Goal: Task Accomplishment & Management: Manage account settings

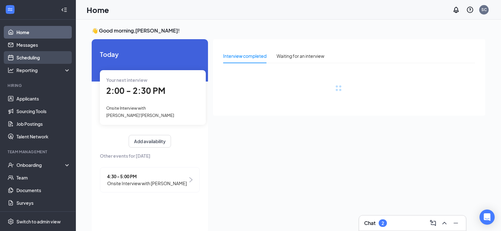
click at [35, 58] on link "Scheduling" at bounding box center [43, 57] width 54 height 13
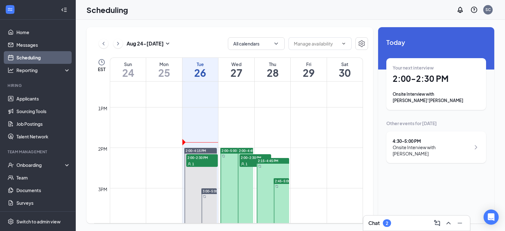
scroll to position [532, 0]
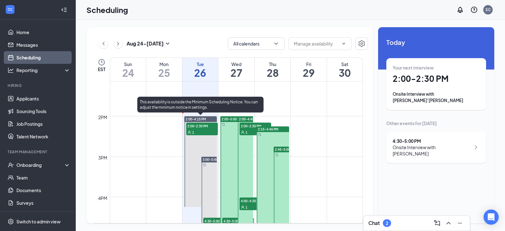
click at [197, 128] on span "2:00-2:30 PM" at bounding box center [202, 126] width 32 height 6
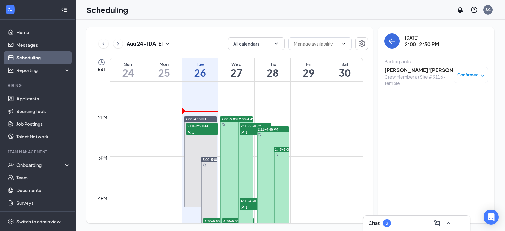
scroll to position [626, 0]
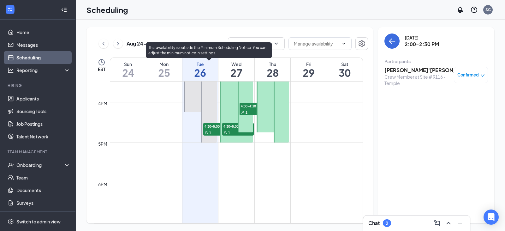
click at [211, 131] on span "1" at bounding box center [210, 132] width 2 height 4
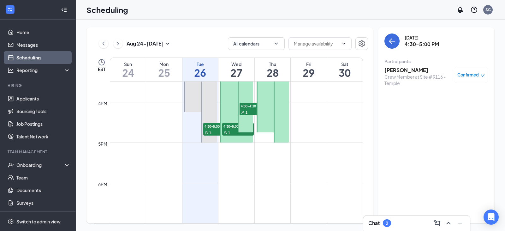
click at [398, 84] on div "Crew Member at Site # 9116 - Temple" at bounding box center [418, 80] width 66 height 13
click at [394, 75] on div "Crew Member at Site # 9116 - Temple" at bounding box center [418, 80] width 66 height 13
click at [407, 69] on h3 "Matthew Brewer" at bounding box center [418, 70] width 66 height 7
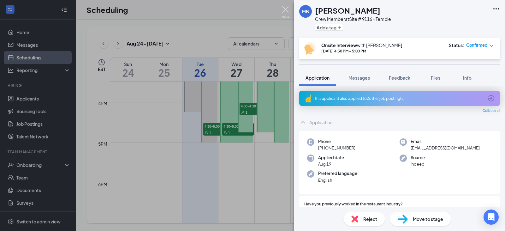
click at [288, 11] on img at bounding box center [286, 12] width 8 height 12
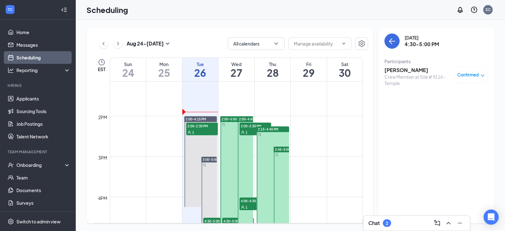
scroll to position [563, 0]
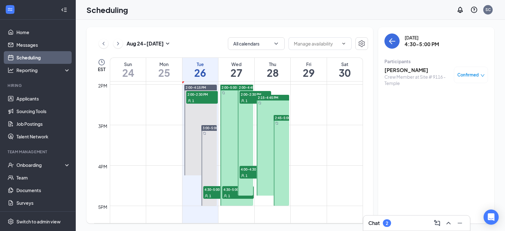
click at [230, 194] on span "1" at bounding box center [229, 196] width 2 height 4
click at [416, 70] on h3 "[PERSON_NAME]" at bounding box center [418, 70] width 66 height 7
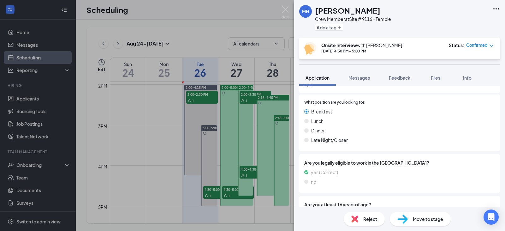
scroll to position [219, 0]
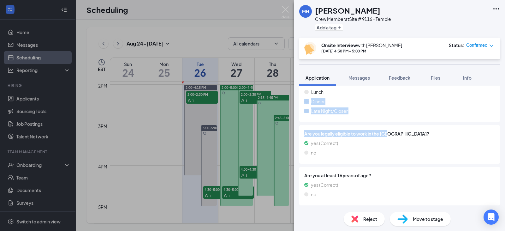
drag, startPoint x: 250, startPoint y: 97, endPoint x: 505, endPoint y: 193, distance: 272.4
click at [505, 182] on div "MH Mackenzie Huling Crew Member at Site # 9116 - Temple Add a tag Onsite Interv…" at bounding box center [252, 115] width 505 height 231
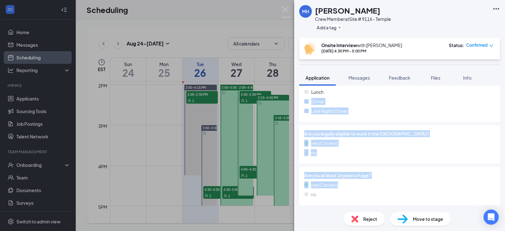
click at [246, 101] on div "MH Mackenzie Huling Crew Member at Site # 9116 - Temple Add a tag Onsite Interv…" at bounding box center [252, 115] width 505 height 231
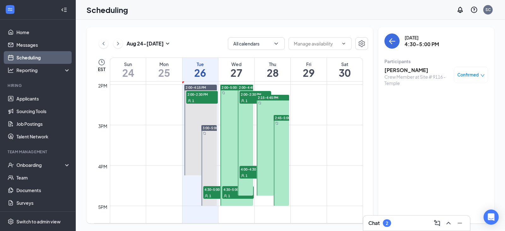
click at [224, 196] on icon "User" at bounding box center [226, 196] width 4 height 4
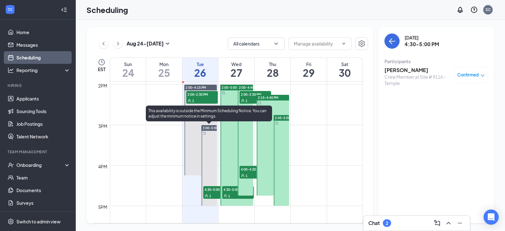
drag, startPoint x: 213, startPoint y: 192, endPoint x: 209, endPoint y: 192, distance: 4.2
click at [213, 193] on div "1" at bounding box center [219, 195] width 32 height 6
click at [206, 193] on div "1" at bounding box center [219, 195] width 32 height 6
click at [208, 194] on icon "User" at bounding box center [207, 196] width 4 height 4
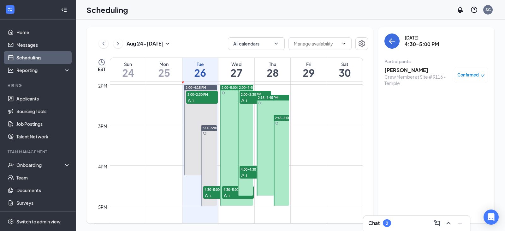
click at [229, 193] on div "1" at bounding box center [238, 195] width 32 height 6
click at [247, 100] on span "1" at bounding box center [247, 101] width 2 height 4
click at [242, 173] on div "1" at bounding box center [256, 175] width 32 height 6
click at [244, 169] on span "4:00-4:30 PM" at bounding box center [256, 169] width 32 height 6
click at [418, 67] on h3 "Mateo Anderson" at bounding box center [418, 70] width 66 height 7
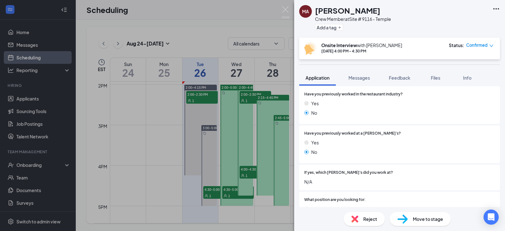
scroll to position [61, 0]
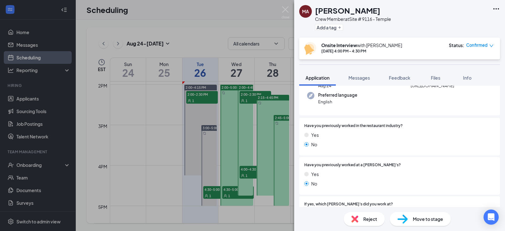
click at [164, 172] on div "MA Mateo Anderson Crew Member at Site # 9116 - Temple Add a tag Onsite Intervie…" at bounding box center [252, 115] width 505 height 231
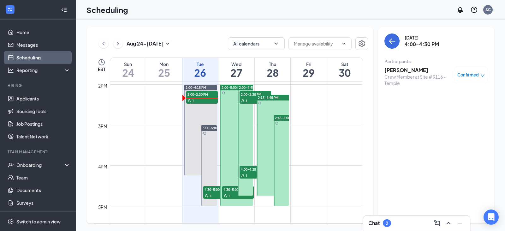
scroll to position [29, 0]
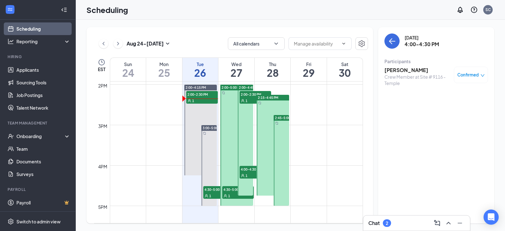
click at [318, 181] on td at bounding box center [236, 180] width 253 height 10
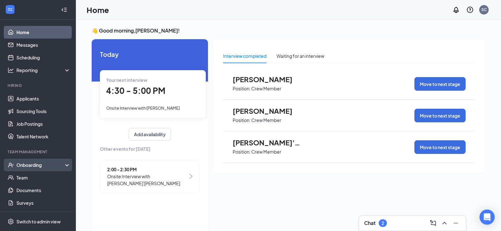
click at [37, 166] on div "Onboarding" at bounding box center [40, 165] width 49 height 6
click at [38, 177] on link "Overview" at bounding box center [43, 177] width 54 height 13
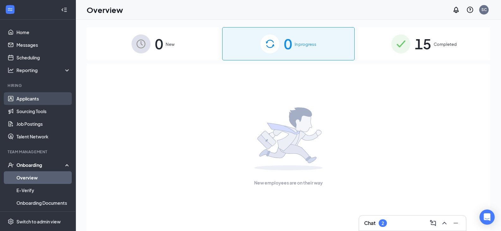
click at [36, 99] on link "Applicants" at bounding box center [43, 98] width 54 height 13
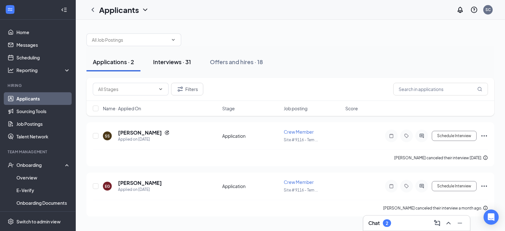
click at [170, 64] on div "Interviews · 31" at bounding box center [172, 62] width 38 height 8
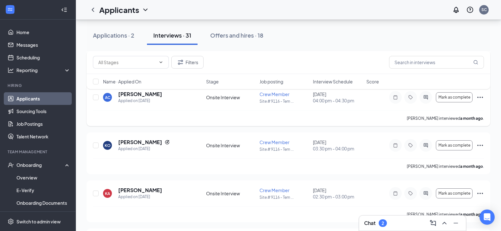
scroll to position [1381, 0]
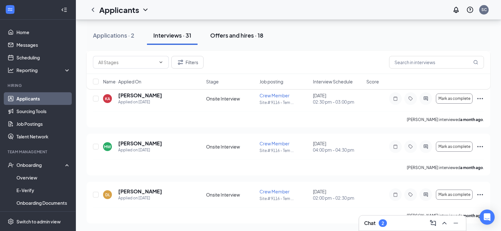
click at [260, 36] on div "Offers and hires · 18" at bounding box center [236, 35] width 53 height 8
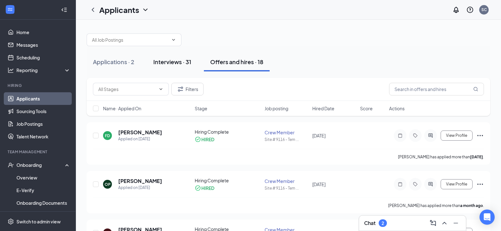
click at [171, 59] on div "Interviews · 31" at bounding box center [172, 62] width 38 height 8
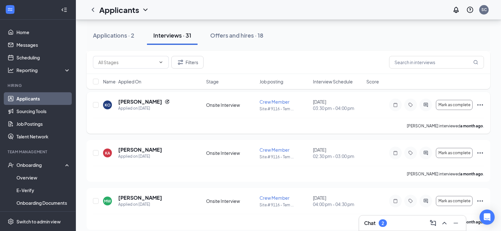
scroll to position [1381, 0]
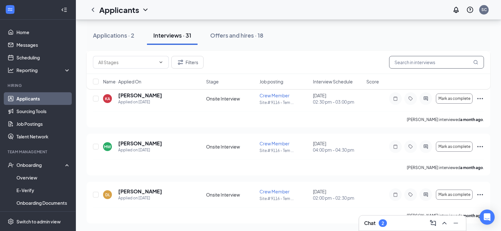
click at [420, 66] on input "text" at bounding box center [436, 62] width 95 height 13
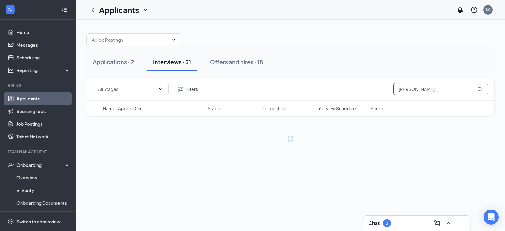
type input "[PERSON_NAME]"
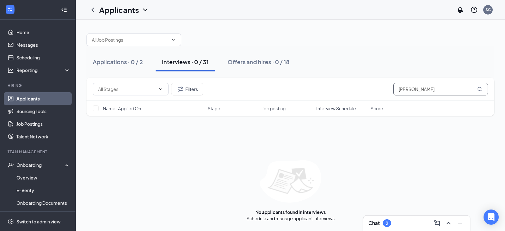
click at [481, 91] on icon "MagnifyingGlass" at bounding box center [480, 89] width 5 height 5
click at [480, 89] on icon "MagnifyingGlass" at bounding box center [480, 89] width 5 height 5
click at [91, 9] on icon "ChevronLeft" at bounding box center [93, 10] width 8 height 8
click at [33, 57] on link "Scheduling" at bounding box center [43, 57] width 54 height 13
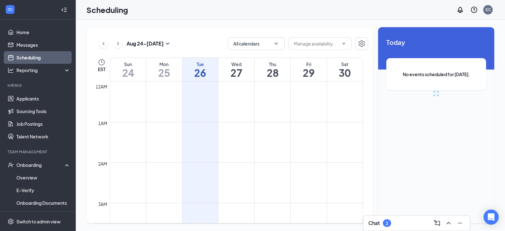
scroll to position [311, 0]
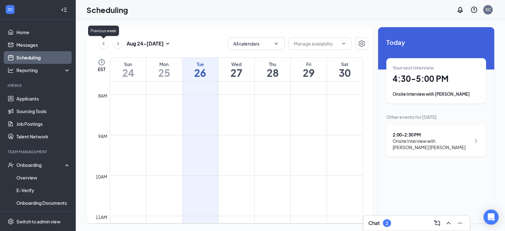
click at [103, 42] on icon "ChevronLeft" at bounding box center [103, 44] width 6 height 8
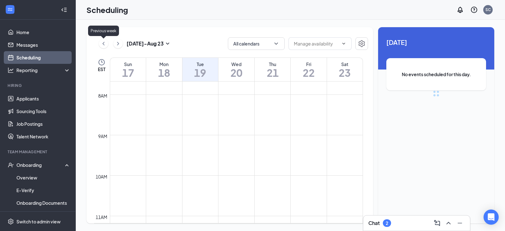
click at [103, 42] on icon "ChevronLeft" at bounding box center [103, 44] width 6 height 8
click at [104, 42] on icon "ChevronLeft" at bounding box center [103, 44] width 6 height 8
click at [106, 43] on icon "ChevronLeft" at bounding box center [103, 44] width 6 height 8
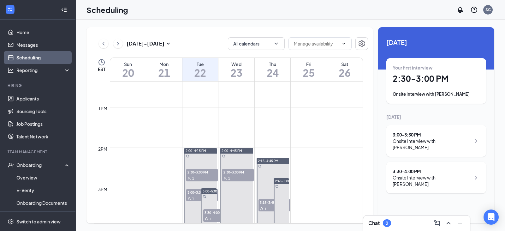
scroll to position [532, 0]
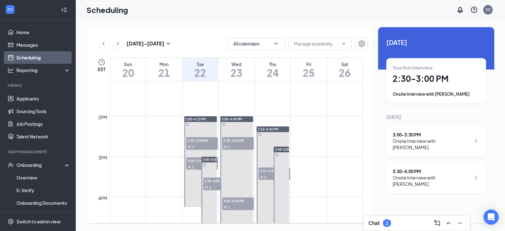
click at [202, 142] on span "2:30-3:00 PM" at bounding box center [202, 140] width 32 height 6
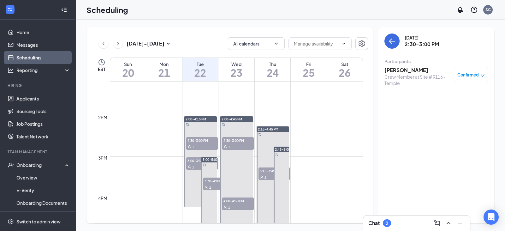
click at [191, 162] on span "3:00-3:30 PM" at bounding box center [202, 160] width 32 height 6
click at [207, 186] on icon "User" at bounding box center [207, 187] width 4 height 4
click at [205, 182] on span "3:30-4:00 PM" at bounding box center [219, 181] width 32 height 6
click at [204, 182] on span "3:30-4:00 PM" at bounding box center [219, 181] width 32 height 6
click at [398, 70] on h3 "[PERSON_NAME]" at bounding box center [418, 70] width 66 height 7
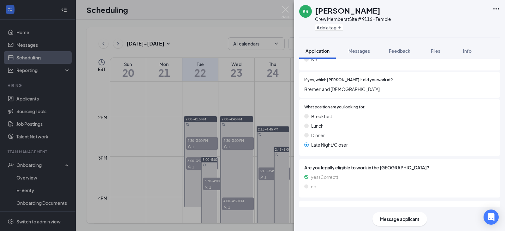
scroll to position [192, 0]
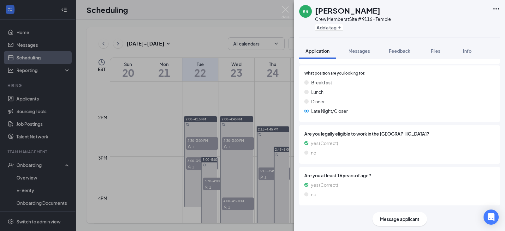
click at [340, 4] on div "KR Kayla Rooks Crew Member at Site # 9116 - Temple Add a tag" at bounding box center [399, 19] width 211 height 38
click at [305, 13] on div "KR" at bounding box center [306, 11] width 6 height 6
click at [318, 11] on h1 "[PERSON_NAME]" at bounding box center [347, 10] width 65 height 11
click at [498, 10] on icon "Ellipses" at bounding box center [497, 9] width 8 height 8
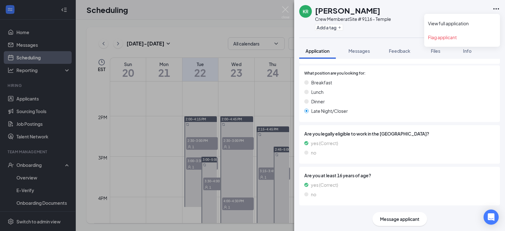
click at [497, 7] on icon "Ellipses" at bounding box center [497, 9] width 8 height 8
click at [451, 21] on link "View full application" at bounding box center [462, 23] width 68 height 6
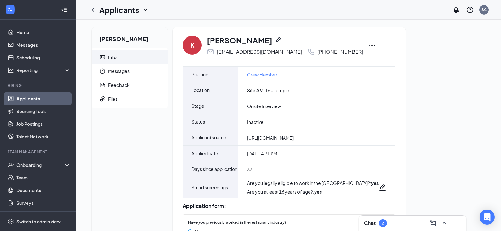
click at [368, 45] on icon "Ellipses" at bounding box center [372, 45] width 8 height 8
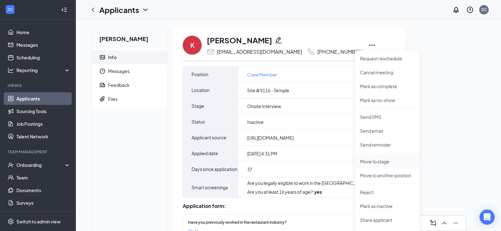
click at [370, 160] on p "Move to stage" at bounding box center [387, 161] width 54 height 6
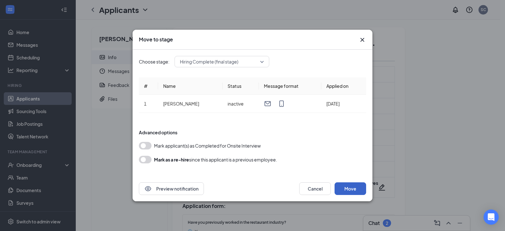
click at [349, 186] on button "Move" at bounding box center [351, 188] width 32 height 13
click at [140, 158] on button "button" at bounding box center [145, 160] width 13 height 8
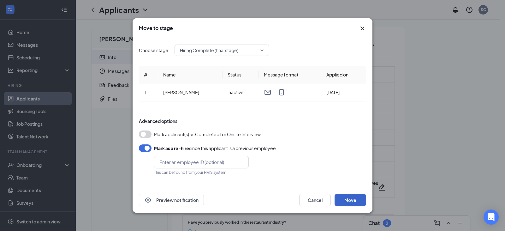
click at [351, 198] on button "Move" at bounding box center [351, 200] width 32 height 13
click at [349, 199] on button "Move" at bounding box center [351, 200] width 32 height 13
click at [367, 194] on div "Preview notification Cancel Move" at bounding box center [253, 199] width 240 height 25
click at [368, 193] on div "Preview notification Cancel Move" at bounding box center [253, 199] width 240 height 25
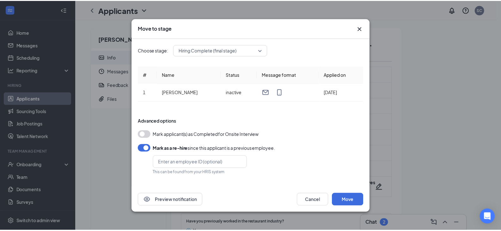
scroll to position [0, 0]
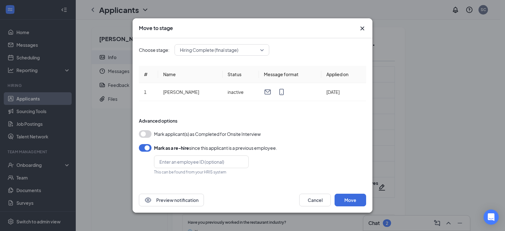
click at [261, 51] on span "Hiring Complete (final stage)" at bounding box center [222, 49] width 84 height 9
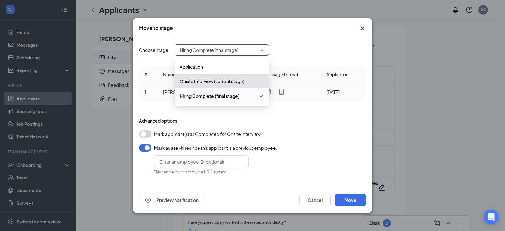
click at [228, 95] on span "Hiring Complete (final stage)" at bounding box center [210, 96] width 60 height 7
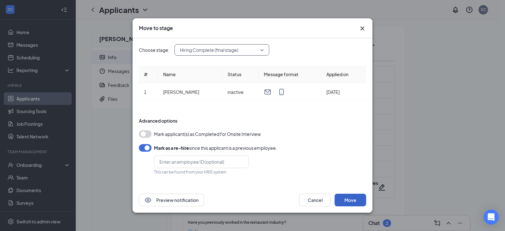
click at [345, 197] on button "Move" at bounding box center [351, 200] width 32 height 13
click at [19, 164] on div "Move to stage Choose stage: Hiring Complete (final stage) 3962800 3962801 Appli…" at bounding box center [252, 115] width 505 height 231
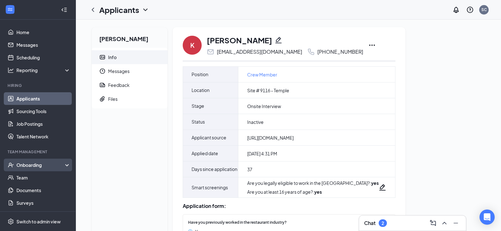
click at [39, 162] on div "Onboarding" at bounding box center [40, 165] width 49 height 6
click at [25, 166] on div "Onboarding" at bounding box center [40, 165] width 49 height 6
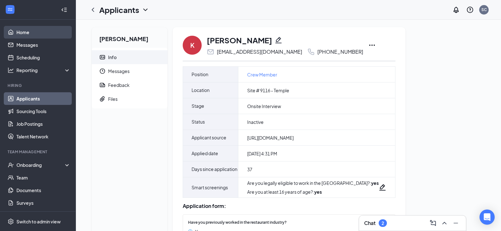
click at [18, 33] on link "Home" at bounding box center [43, 32] width 54 height 13
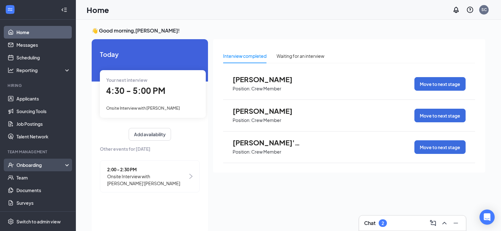
click at [27, 163] on div "Onboarding" at bounding box center [40, 165] width 49 height 6
click at [36, 175] on link "Overview" at bounding box center [43, 177] width 54 height 13
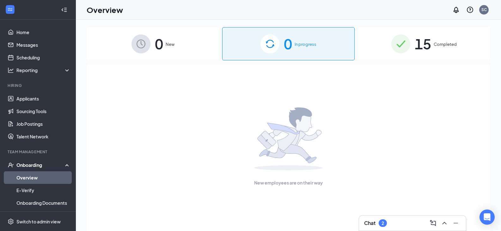
click at [298, 40] on div "0 In progress" at bounding box center [288, 43] width 132 height 33
click at [414, 39] on span "15" at bounding box center [422, 44] width 16 height 22
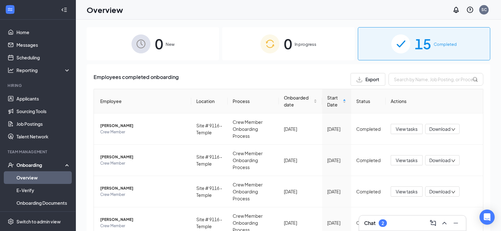
click at [32, 164] on div "Onboarding" at bounding box center [40, 165] width 49 height 6
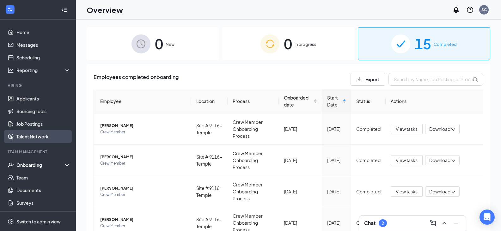
click at [31, 136] on link "Talent Network" at bounding box center [43, 136] width 54 height 13
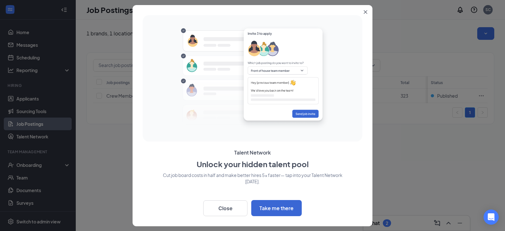
click at [366, 9] on button "Close" at bounding box center [366, 10] width 11 height 11
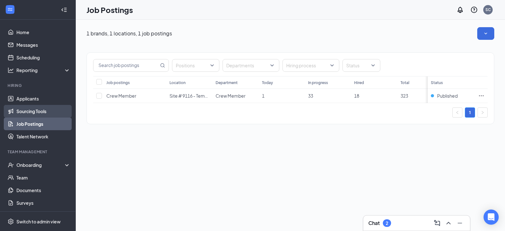
click at [33, 113] on link "Sourcing Tools" at bounding box center [43, 111] width 54 height 13
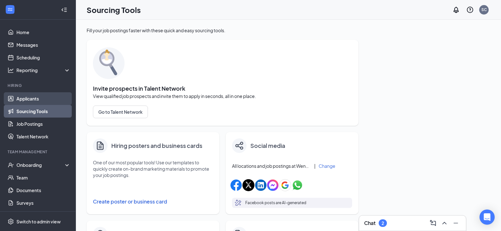
click at [25, 97] on link "Applicants" at bounding box center [43, 98] width 54 height 13
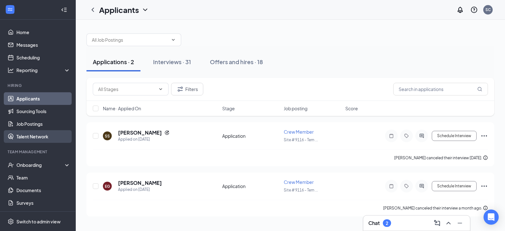
click at [25, 136] on link "Talent Network" at bounding box center [43, 136] width 54 height 13
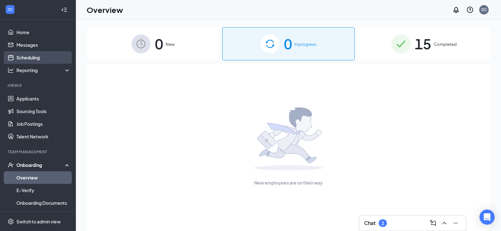
click at [24, 56] on link "Scheduling" at bounding box center [43, 57] width 54 height 13
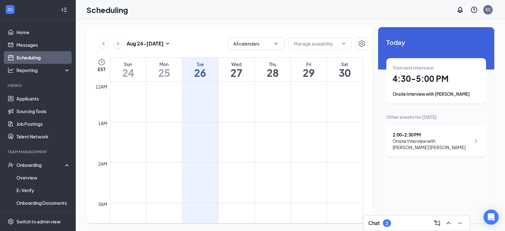
scroll to position [311, 0]
click at [101, 44] on icon "ChevronLeft" at bounding box center [103, 44] width 6 height 8
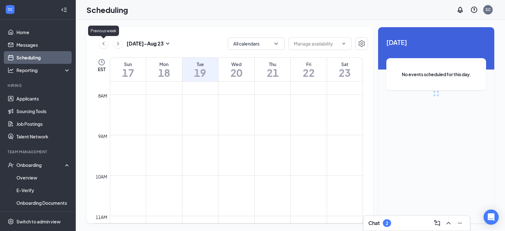
click at [100, 44] on icon "ChevronLeft" at bounding box center [103, 44] width 6 height 8
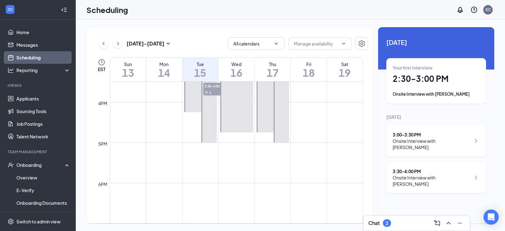
scroll to position [532, 0]
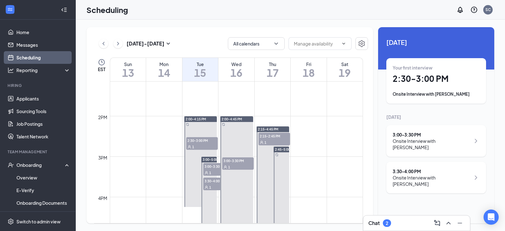
click at [206, 181] on span "3:30-4:00 PM" at bounding box center [219, 181] width 32 height 6
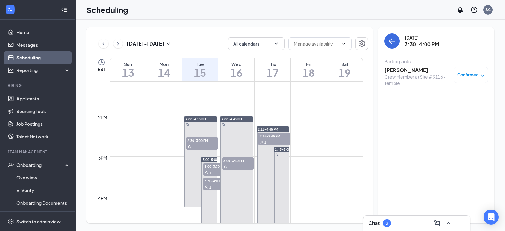
click at [208, 170] on div "1" at bounding box center [219, 172] width 32 height 6
click at [199, 138] on span "2:30-3:00 PM" at bounding box center [202, 140] width 32 height 6
click at [101, 44] on icon "ChevronLeft" at bounding box center [103, 44] width 6 height 8
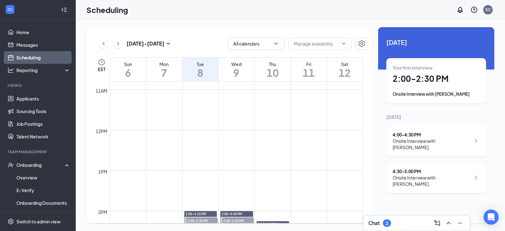
scroll to position [532, 0]
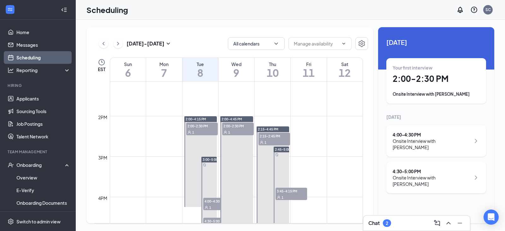
click at [210, 205] on span "1" at bounding box center [210, 207] width 2 height 4
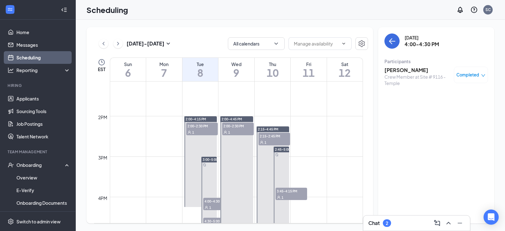
click at [199, 128] on span "2:00-2:30 PM" at bounding box center [202, 126] width 32 height 6
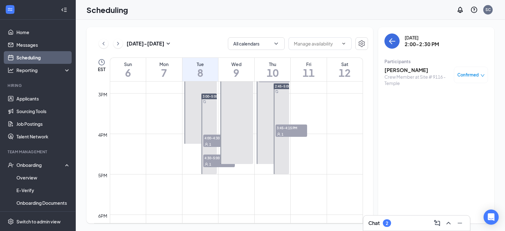
scroll to position [626, 0]
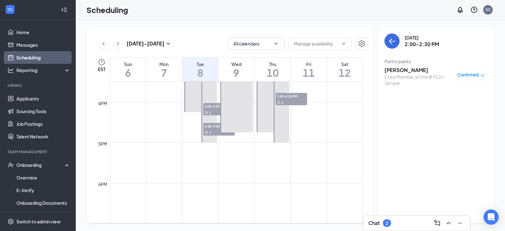
click at [209, 106] on span "4:00-4:30 PM" at bounding box center [219, 106] width 32 height 6
click at [208, 128] on span "4:30-5:00 PM" at bounding box center [219, 126] width 32 height 6
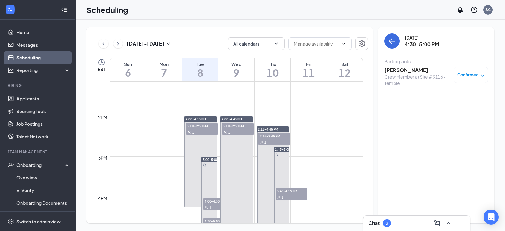
click at [234, 132] on div "1" at bounding box center [238, 132] width 32 height 6
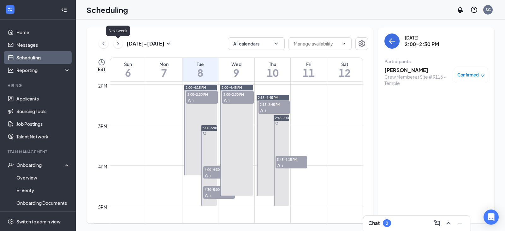
click at [118, 42] on icon "ChevronRight" at bounding box center [118, 44] width 6 height 8
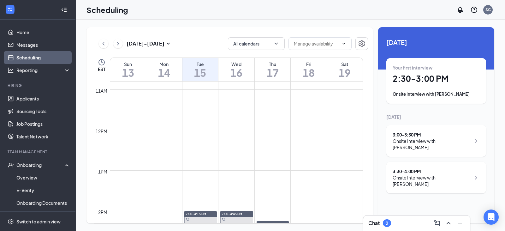
scroll to position [532, 0]
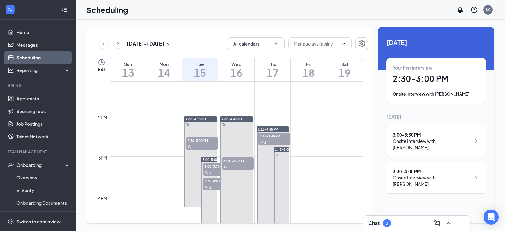
click at [198, 141] on span "2:30-3:00 PM" at bounding box center [202, 140] width 32 height 6
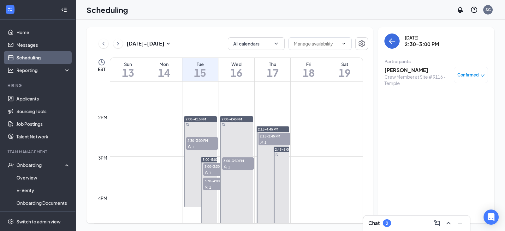
click at [210, 172] on span "1" at bounding box center [210, 173] width 2 height 4
click at [210, 179] on span "3:30-4:00 PM" at bounding box center [219, 181] width 32 height 6
click at [239, 164] on div "1" at bounding box center [238, 167] width 32 height 6
click at [104, 42] on icon "ChevronLeft" at bounding box center [103, 44] width 6 height 8
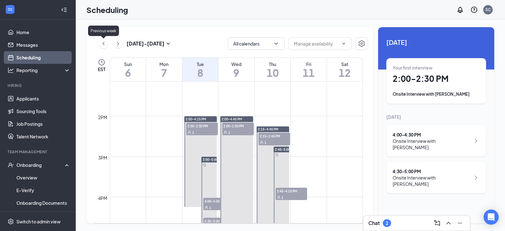
scroll to position [311, 0]
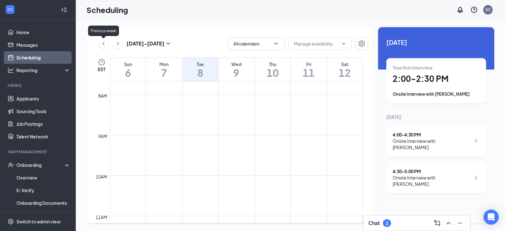
click at [104, 42] on icon "ChevronLeft" at bounding box center [103, 44] width 6 height 8
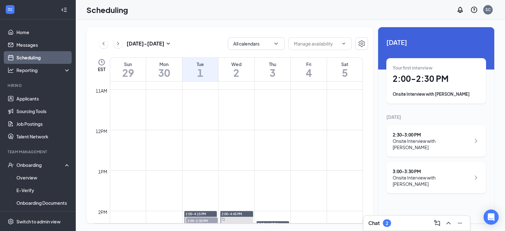
scroll to position [500, 0]
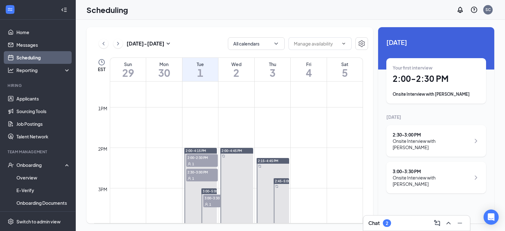
click at [208, 160] on span "2:00-2:30 PM" at bounding box center [202, 157] width 32 height 6
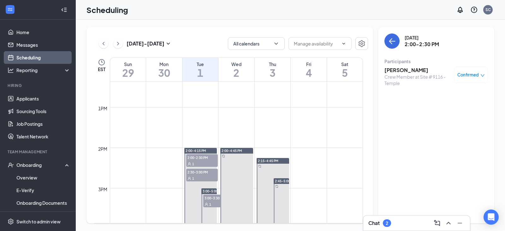
click at [194, 171] on span "2:30-3:00 PM" at bounding box center [202, 172] width 32 height 6
click at [206, 195] on span "3:00-3:30 PM" at bounding box center [219, 198] width 32 height 6
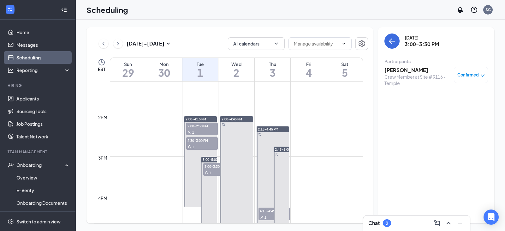
scroll to position [563, 0]
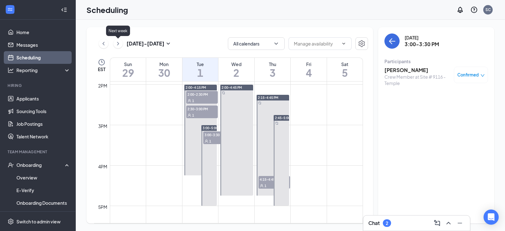
click at [119, 43] on icon "ChevronRight" at bounding box center [118, 44] width 6 height 8
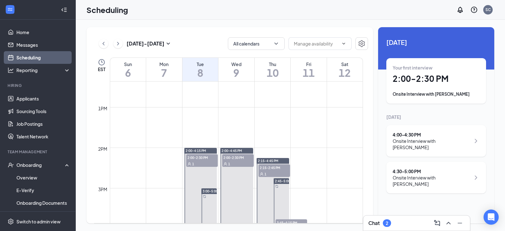
scroll to position [532, 0]
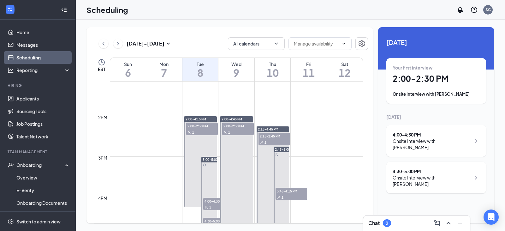
click at [206, 124] on span "2:00-2:30 PM" at bounding box center [202, 126] width 32 height 6
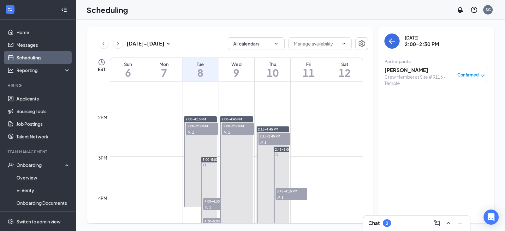
click at [215, 200] on span "4:00-4:30 PM" at bounding box center [219, 201] width 32 height 6
click at [114, 41] on button at bounding box center [117, 43] width 9 height 9
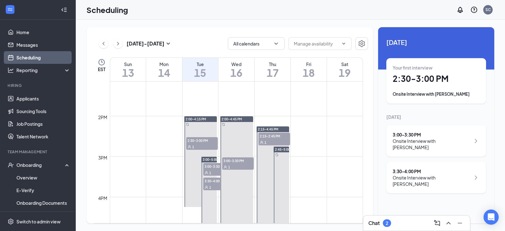
scroll to position [311, 0]
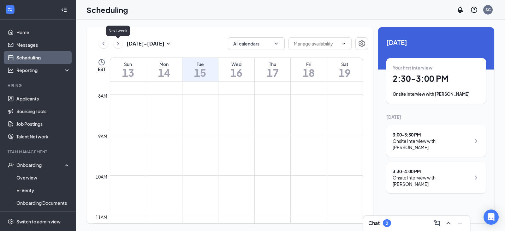
click at [120, 42] on icon "ChevronRight" at bounding box center [118, 44] width 6 height 8
click at [105, 42] on icon "ChevronLeft" at bounding box center [103, 44] width 6 height 8
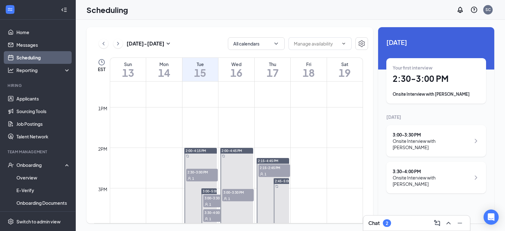
scroll to position [532, 0]
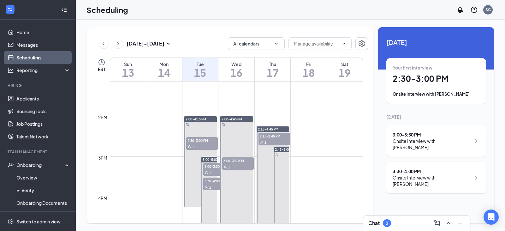
click at [190, 136] on div "2:30-3:00 PM 1" at bounding box center [202, 143] width 33 height 14
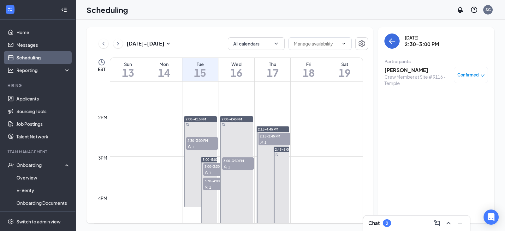
click at [206, 164] on span "3:00-3:30 PM" at bounding box center [219, 166] width 32 height 6
click at [212, 178] on span "3:30-4:00 PM" at bounding box center [219, 181] width 32 height 6
click at [240, 165] on div "1" at bounding box center [238, 167] width 32 height 6
click at [108, 44] on button at bounding box center [103, 43] width 9 height 9
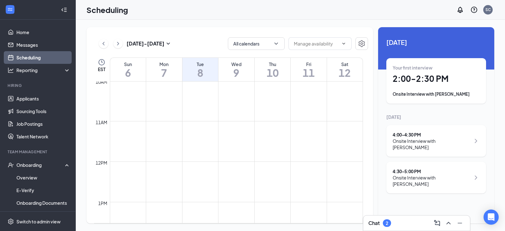
scroll to position [532, 0]
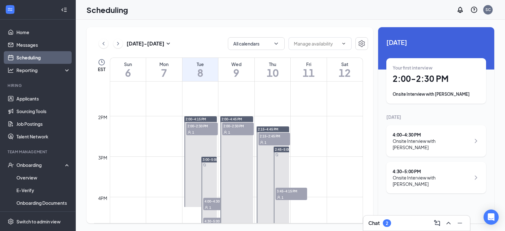
click at [233, 123] on span "2:00-2:30 PM" at bounding box center [238, 126] width 32 height 6
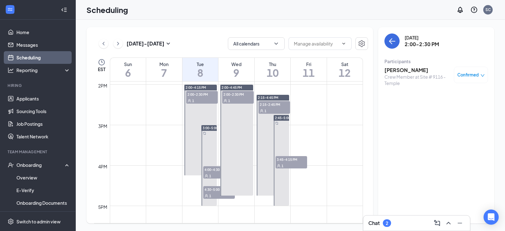
scroll to position [595, 0]
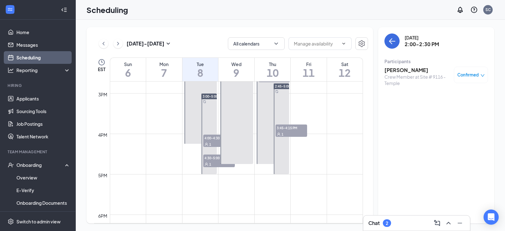
click at [108, 40] on div "[DATE] - [DATE]" at bounding box center [135, 43] width 73 height 13
click at [116, 44] on icon "ChevronRight" at bounding box center [118, 44] width 6 height 8
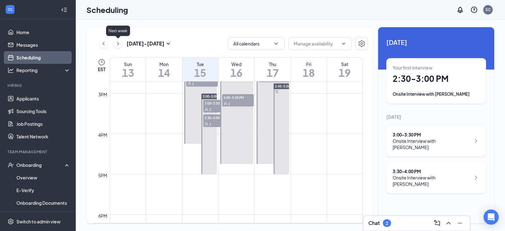
scroll to position [311, 0]
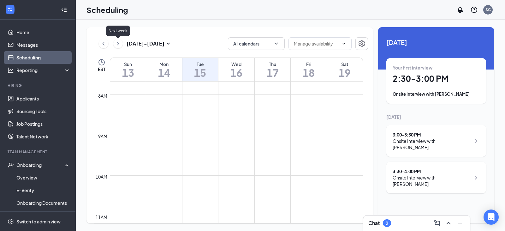
click at [116, 44] on icon "ChevronRight" at bounding box center [118, 44] width 6 height 8
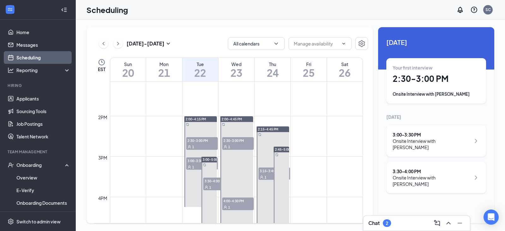
scroll to position [563, 0]
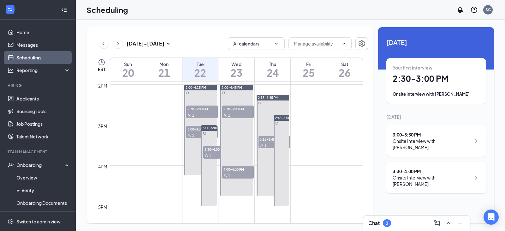
click at [200, 108] on span "2:30-3:00 PM" at bounding box center [202, 109] width 32 height 6
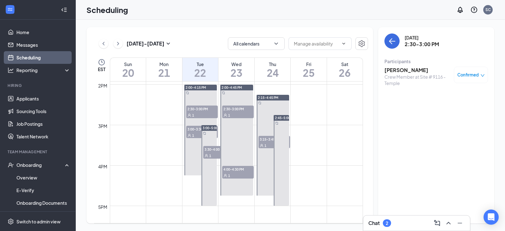
click at [194, 127] on span "3:00-3:30 PM" at bounding box center [202, 129] width 32 height 6
click at [212, 152] on div "1" at bounding box center [219, 155] width 32 height 6
click at [210, 151] on span "3:30-4:00 PM" at bounding box center [219, 149] width 32 height 6
click at [396, 62] on div "Participants" at bounding box center [437, 61] width 104 height 6
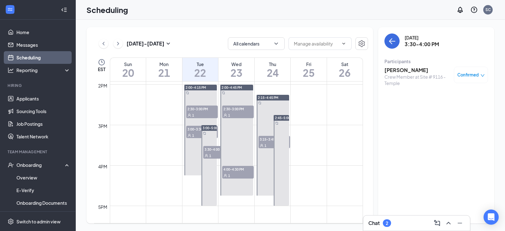
click at [401, 71] on h3 "[PERSON_NAME]" at bounding box center [418, 70] width 66 height 7
click at [401, 71] on div at bounding box center [252, 115] width 505 height 231
click at [399, 72] on h3 "[PERSON_NAME]" at bounding box center [418, 70] width 66 height 7
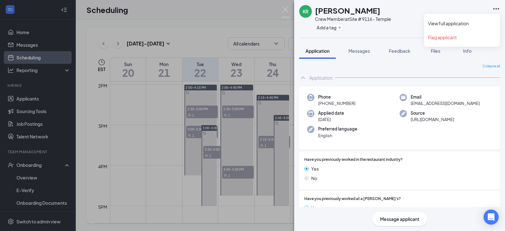
click at [498, 9] on icon "Ellipses" at bounding box center [497, 9] width 8 height 8
click at [353, 51] on span "Messages" at bounding box center [359, 51] width 21 height 6
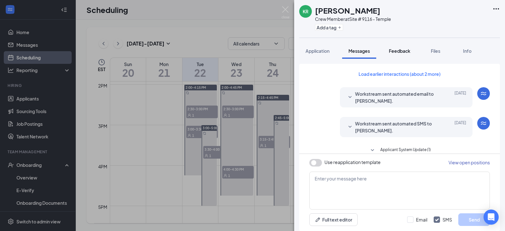
click at [395, 52] on span "Feedback" at bounding box center [399, 51] width 21 height 6
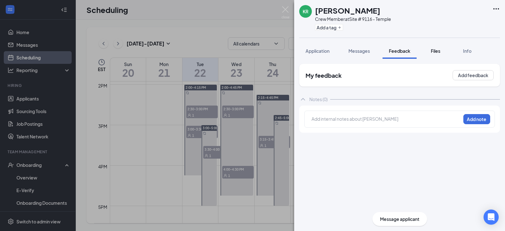
click at [434, 54] on div "Files" at bounding box center [436, 51] width 13 height 6
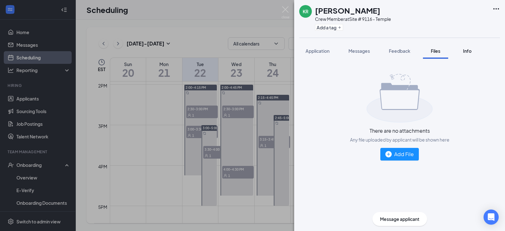
click at [467, 53] on span "Info" at bounding box center [467, 51] width 9 height 6
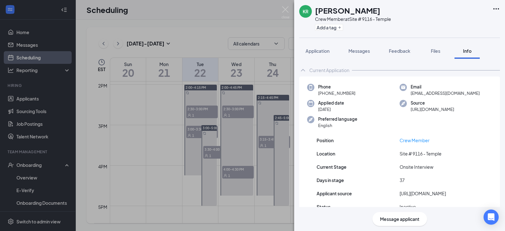
click at [355, 21] on div "Crew Member at Site # 9116 - Temple" at bounding box center [353, 19] width 76 height 6
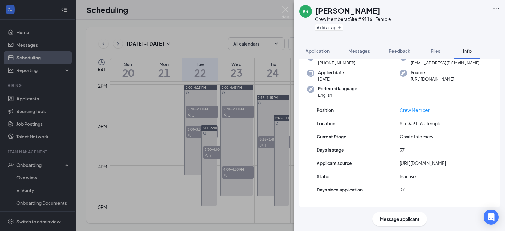
click at [24, 57] on div "KR [PERSON_NAME] Crew Member at Site # 9116 - Temple Add a tag Application Mess…" at bounding box center [252, 115] width 505 height 231
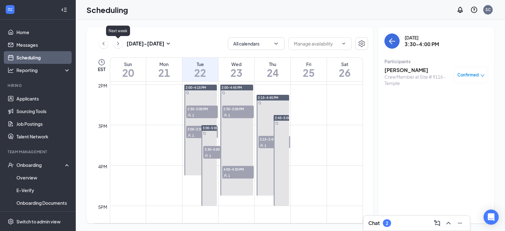
click at [117, 45] on icon "ChevronRight" at bounding box center [118, 44] width 6 height 8
click at [116, 44] on icon "ChevronRight" at bounding box center [118, 44] width 6 height 8
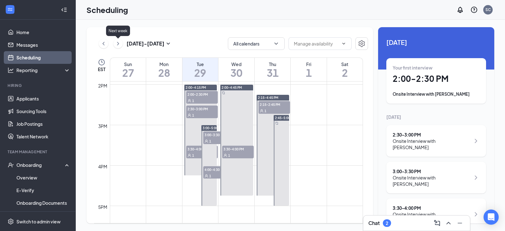
scroll to position [311, 0]
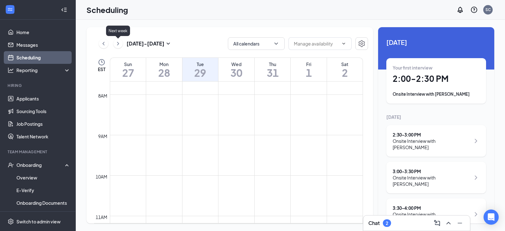
click at [116, 44] on icon "ChevronRight" at bounding box center [118, 44] width 6 height 8
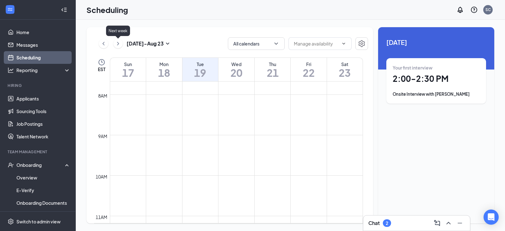
click at [116, 44] on icon "ChevronRight" at bounding box center [118, 44] width 6 height 8
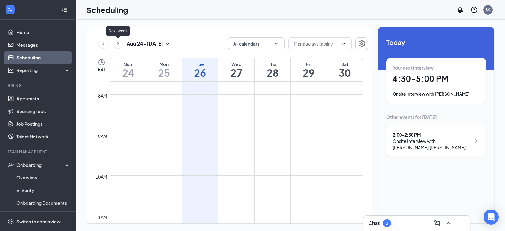
click at [118, 44] on icon "ChevronRight" at bounding box center [118, 44] width 6 height 8
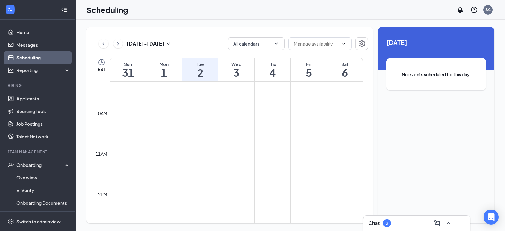
scroll to position [405, 0]
drag, startPoint x: 101, startPoint y: 44, endPoint x: 105, endPoint y: 45, distance: 3.9
click at [102, 44] on icon "ChevronLeft" at bounding box center [103, 44] width 6 height 8
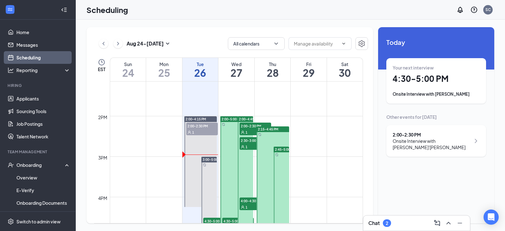
scroll to position [563, 0]
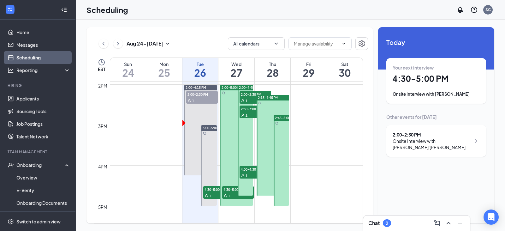
click at [225, 194] on icon "User" at bounding box center [226, 196] width 4 height 4
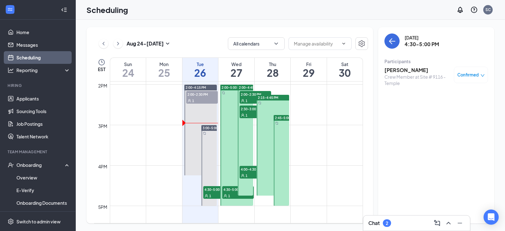
click at [229, 87] on span "2:00-5:00 PM" at bounding box center [232, 87] width 21 height 4
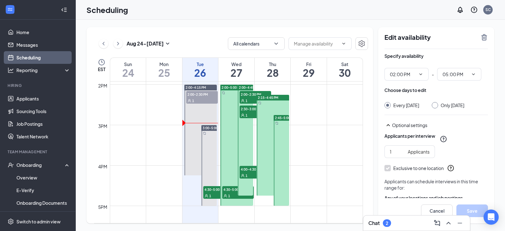
click at [226, 122] on div at bounding box center [237, 145] width 33 height 121
click at [246, 96] on span "2:00-2:30 PM" at bounding box center [256, 94] width 32 height 6
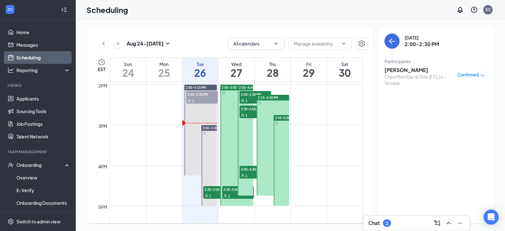
click at [247, 114] on span "1" at bounding box center [247, 115] width 2 height 4
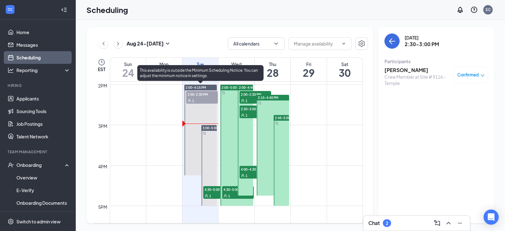
click at [194, 96] on span "2:00-2:30 PM" at bounding box center [202, 94] width 32 height 6
